Goal: Task Accomplishment & Management: Manage account settings

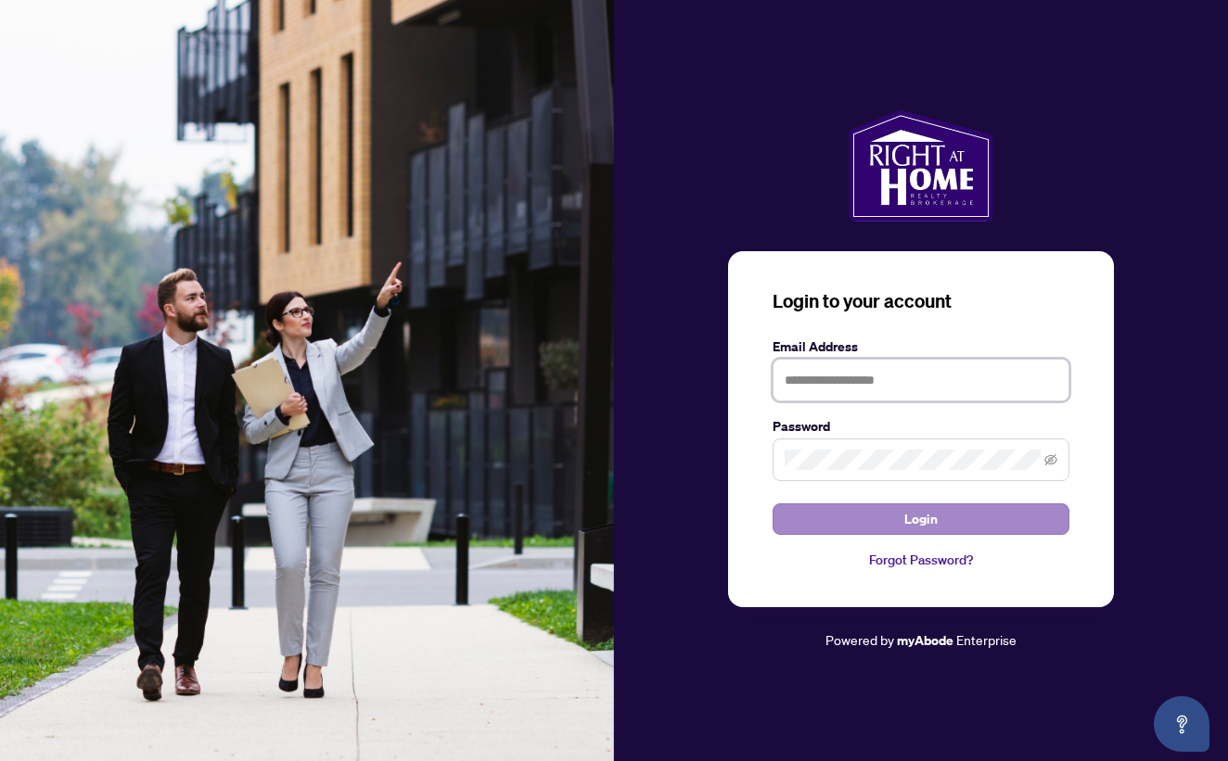
type input "**********"
click at [949, 529] on button "Login" at bounding box center [921, 520] width 297 height 32
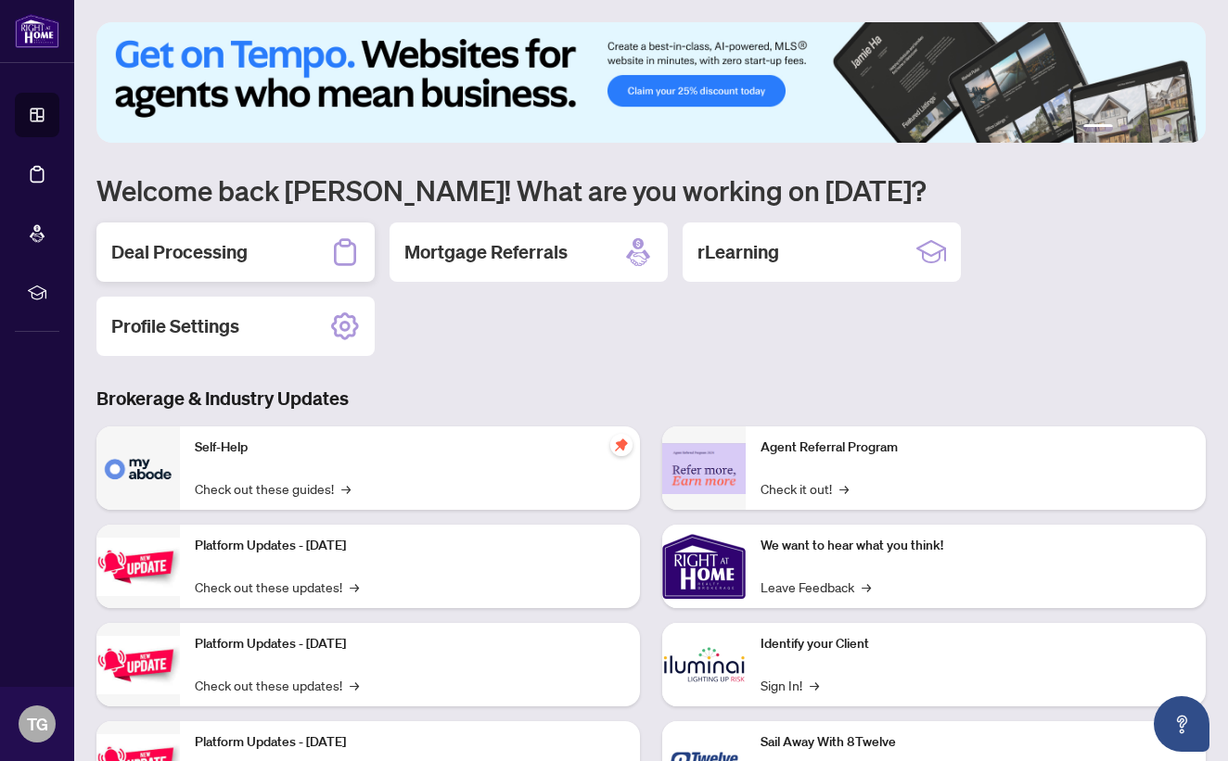
click at [306, 266] on div "Deal Processing" at bounding box center [235, 252] width 278 height 59
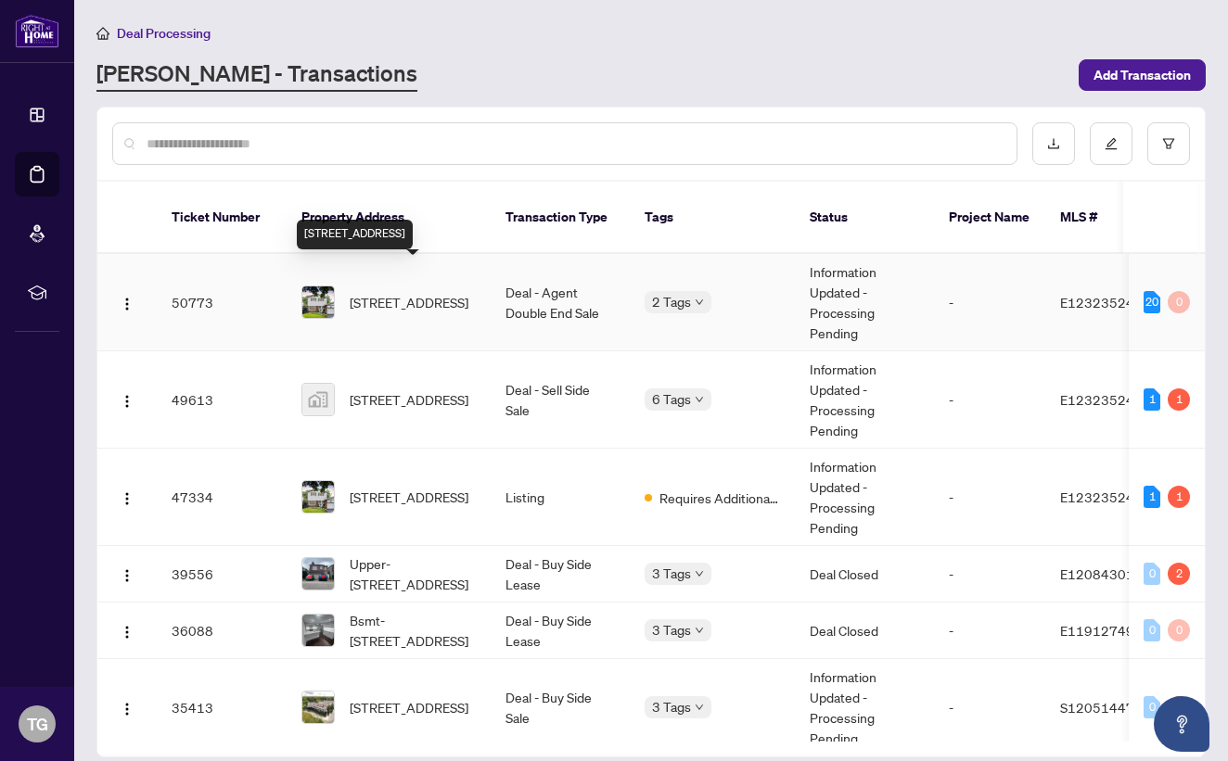
click at [410, 292] on span "[STREET_ADDRESS]" at bounding box center [409, 302] width 119 height 20
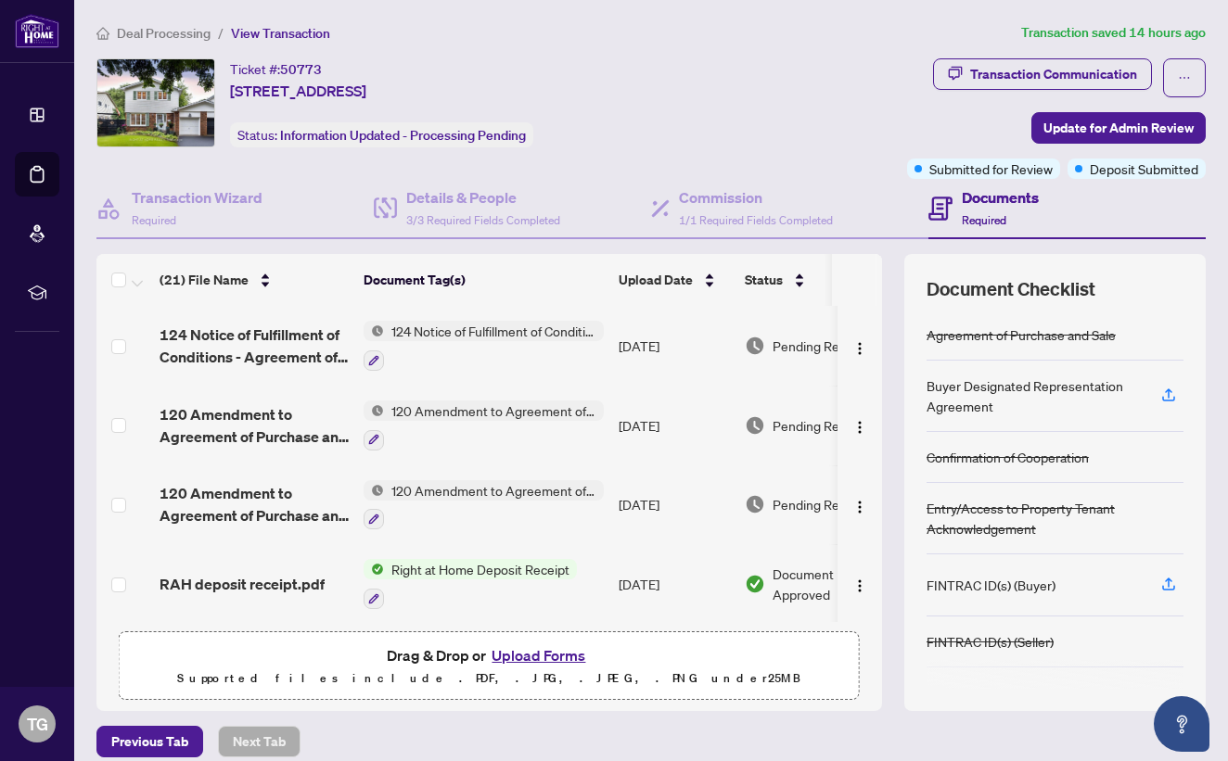
click at [543, 658] on button "Upload Forms" at bounding box center [538, 656] width 105 height 24
click at [543, 661] on button "Upload Forms" at bounding box center [538, 656] width 105 height 24
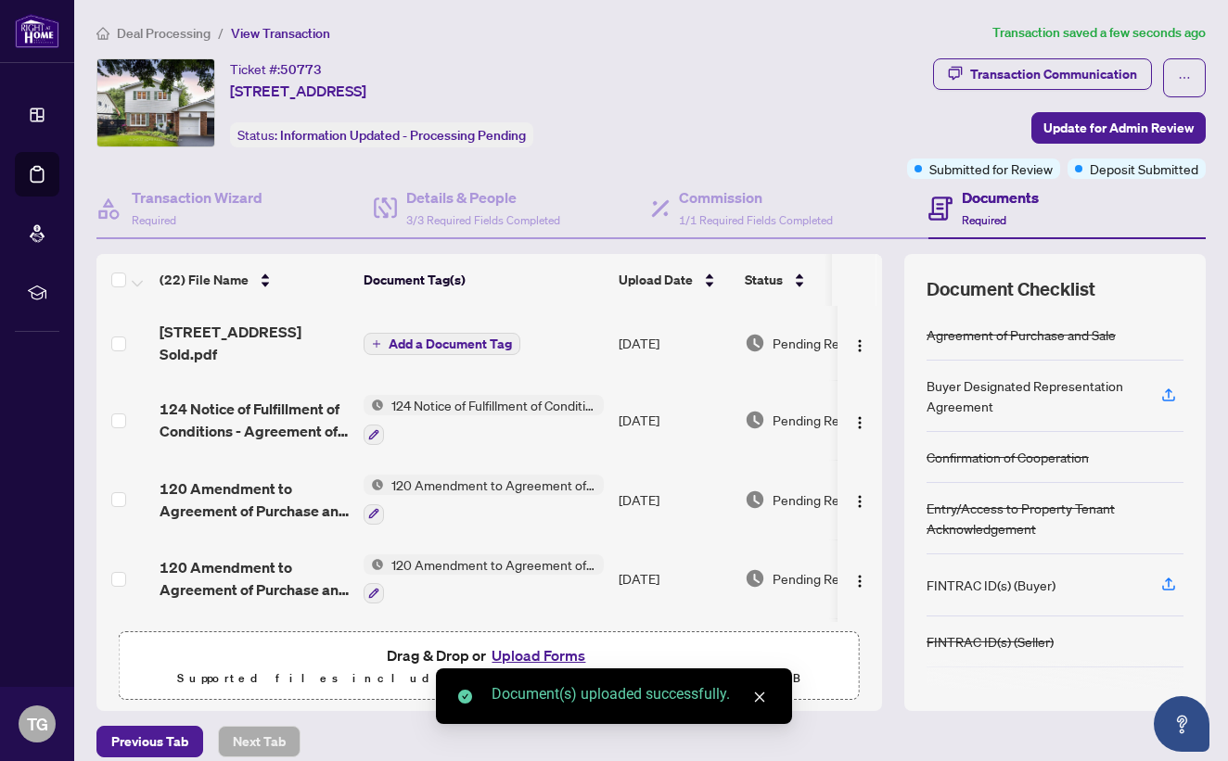
click at [454, 338] on span "Add a Document Tag" at bounding box center [450, 344] width 123 height 13
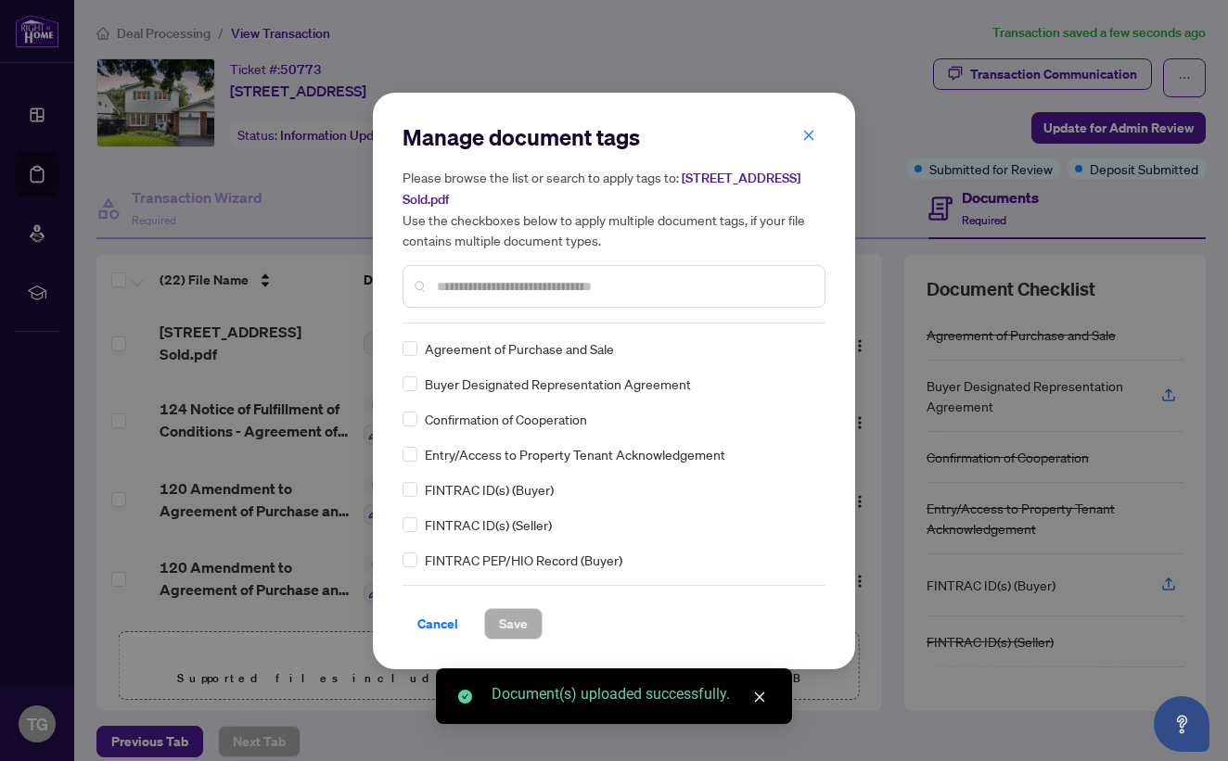
click at [446, 325] on div "Manage document tags Please browse the list or search to apply tags to: [STREET…" at bounding box center [614, 381] width 423 height 518
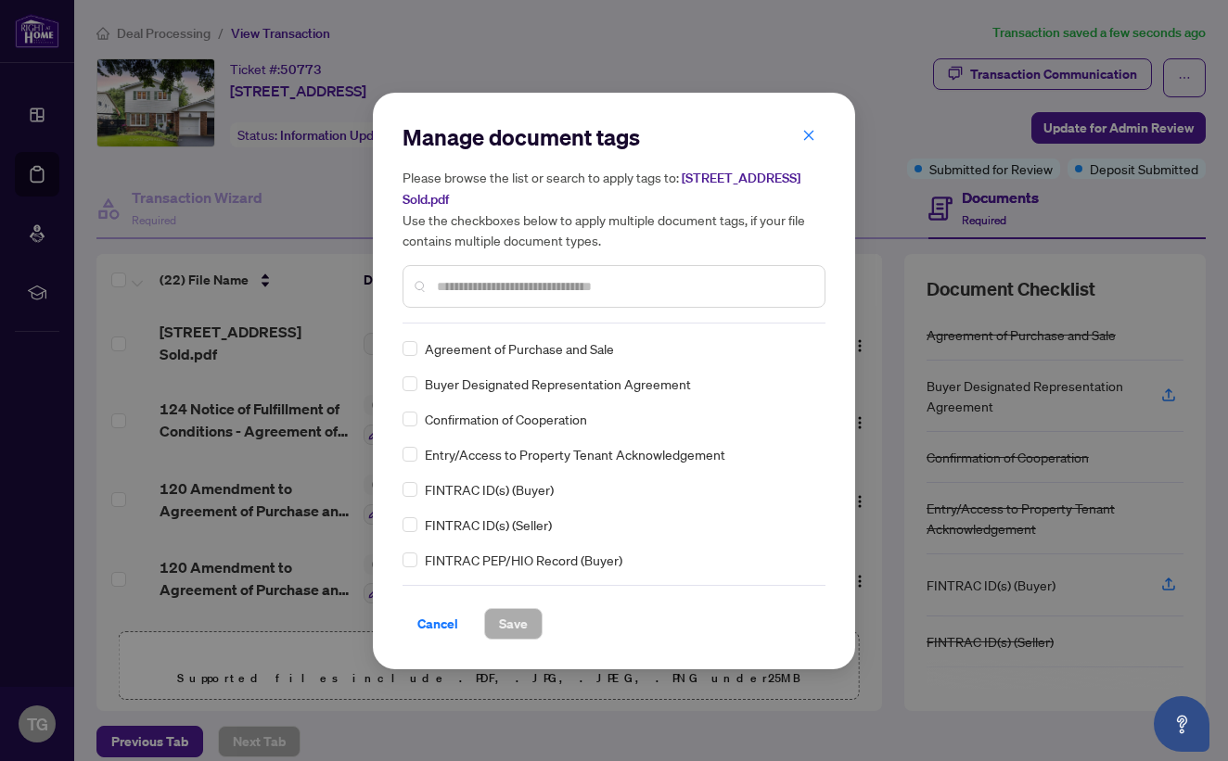
click at [457, 276] on input "text" at bounding box center [623, 286] width 373 height 20
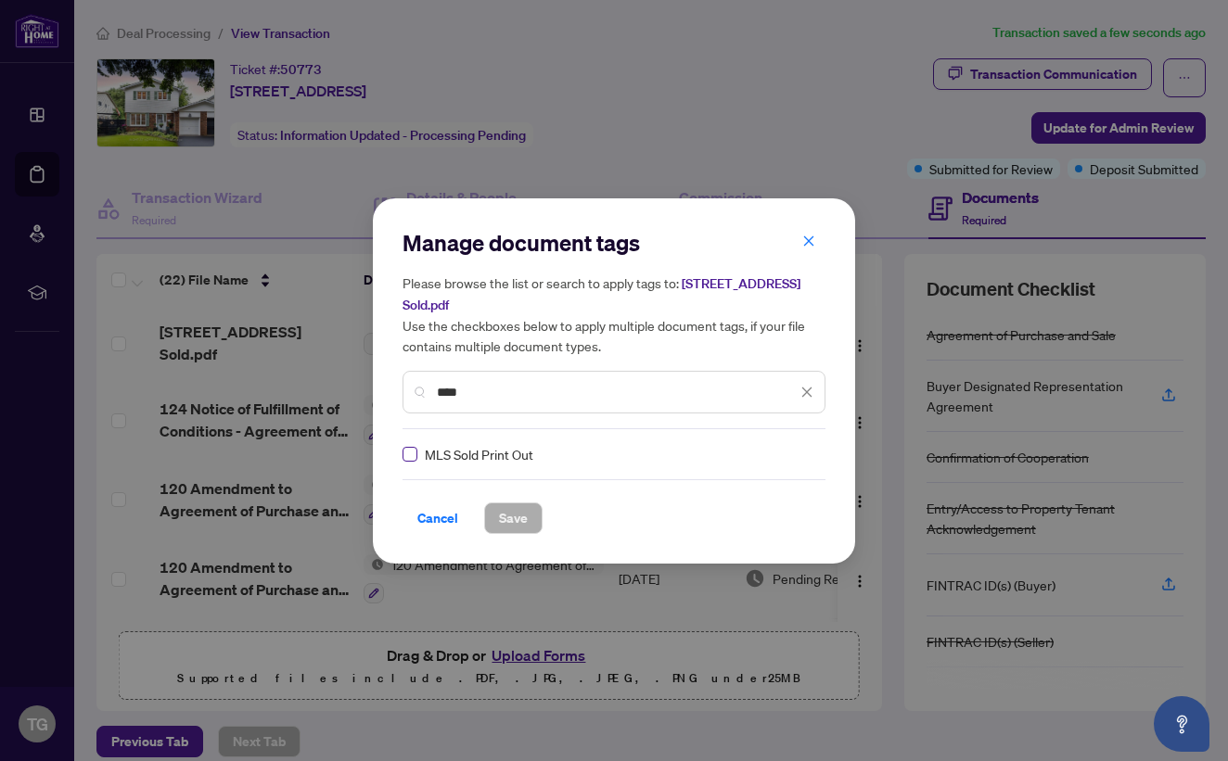
type input "****"
click at [523, 528] on span "Save" at bounding box center [513, 519] width 29 height 30
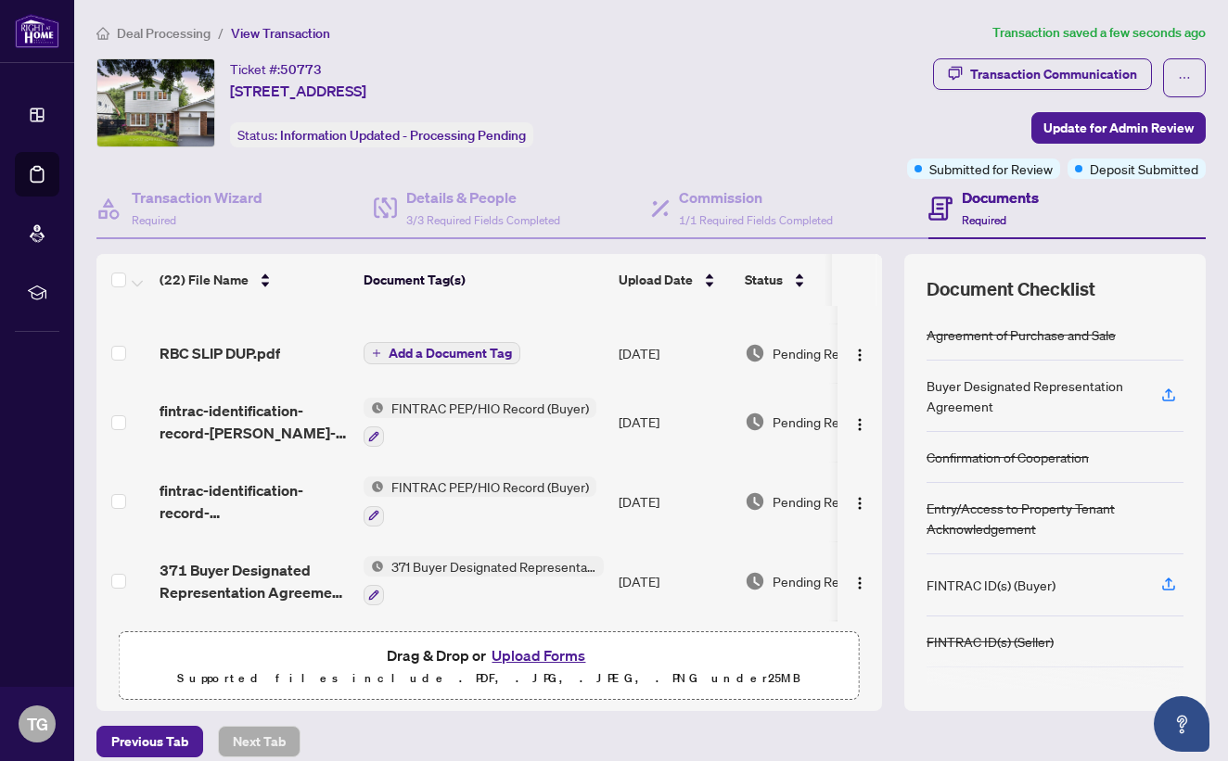
scroll to position [553, 0]
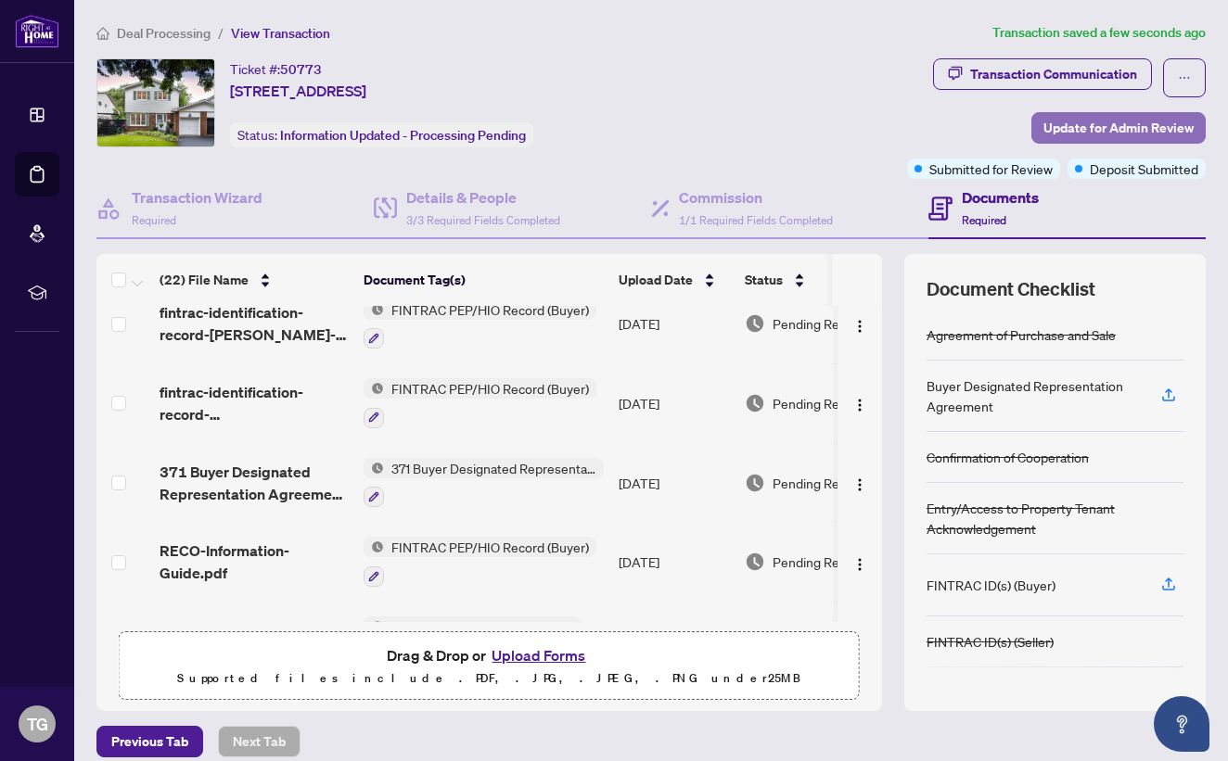
click at [1066, 121] on span "Update for Admin Review" at bounding box center [1118, 128] width 150 height 30
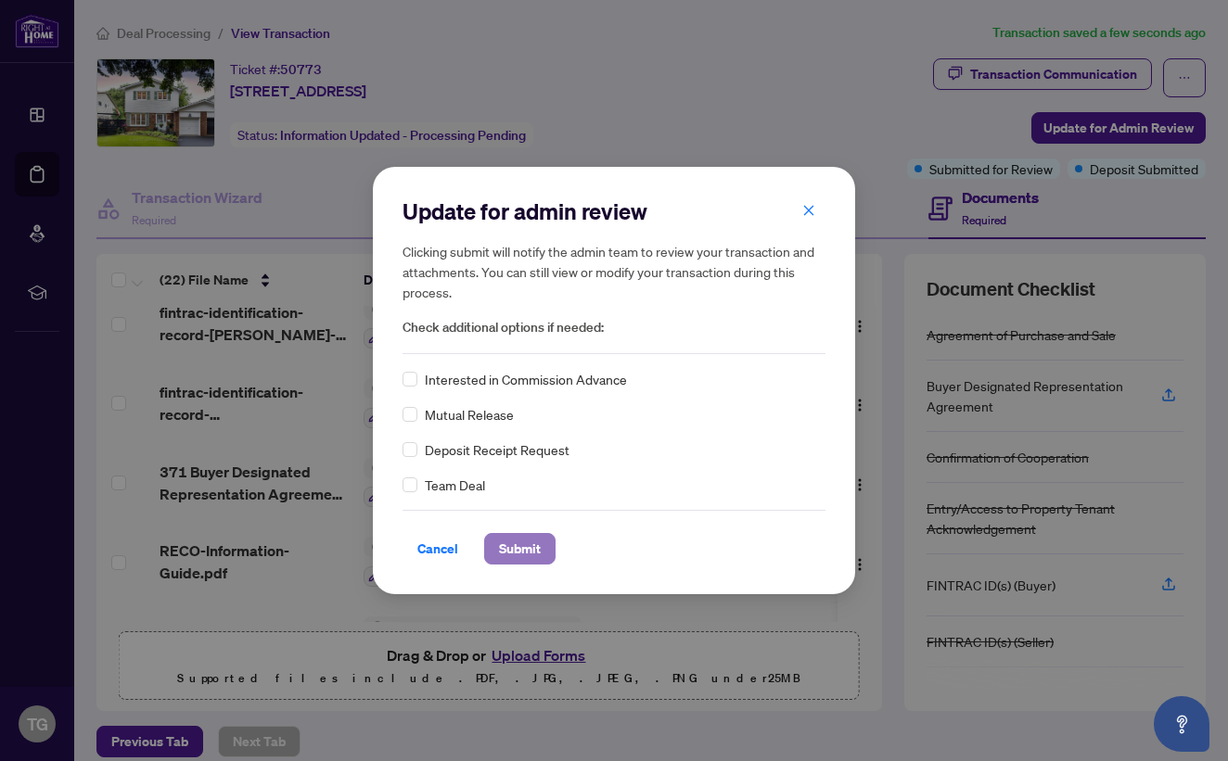
click at [518, 560] on span "Submit" at bounding box center [520, 549] width 42 height 30
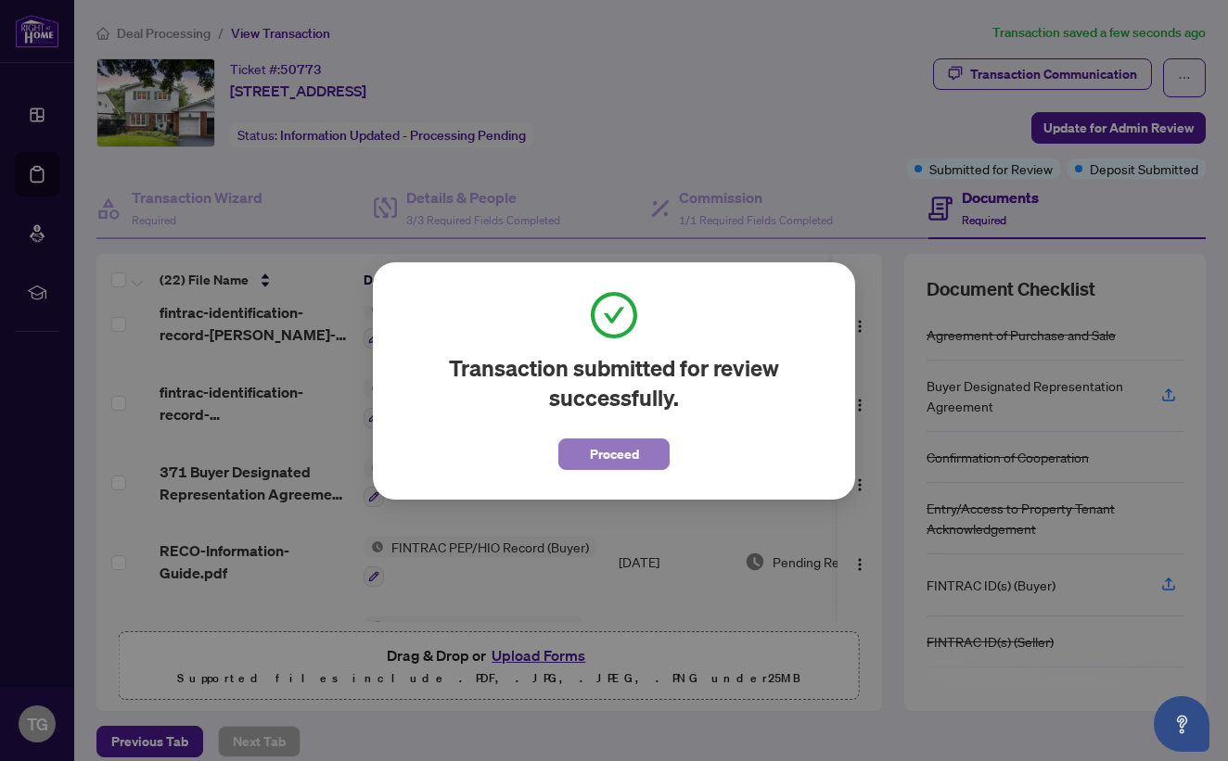
click at [634, 462] on span "Proceed" at bounding box center [614, 455] width 49 height 30
